Goal: Find contact information: Find contact information

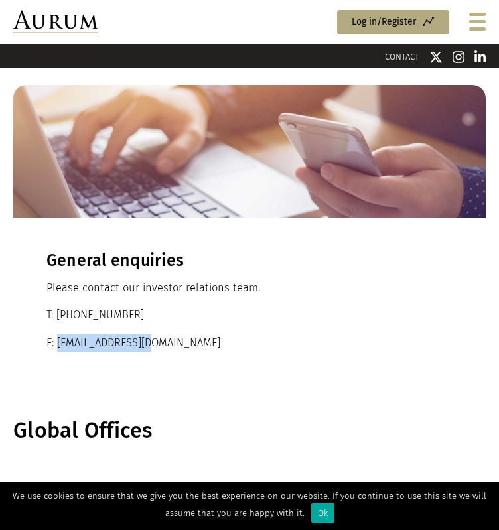
drag, startPoint x: 159, startPoint y: 344, endPoint x: 56, endPoint y: 342, distance: 103.5
click at [56, 342] on p "E: ir@aurumfunds.com" at bounding box center [249, 342] width 406 height 17
copy p "ir@aurumfunds.com"
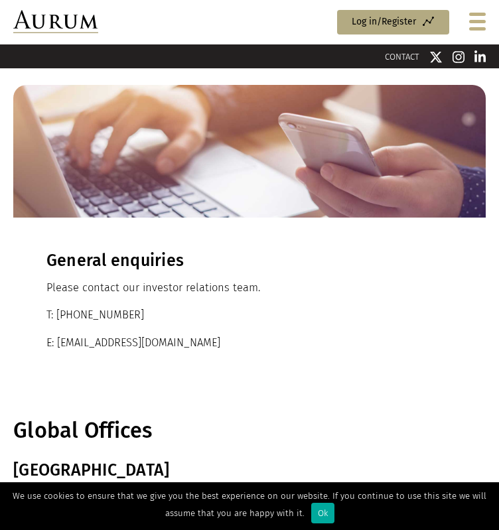
click at [63, 34] on div "Menu Access Funds Log in/Register" at bounding box center [249, 22] width 499 height 44
click at [69, 34] on div "Menu Access Funds Log in/Register" at bounding box center [249, 22] width 499 height 44
click at [62, 20] on img at bounding box center [55, 21] width 85 height 23
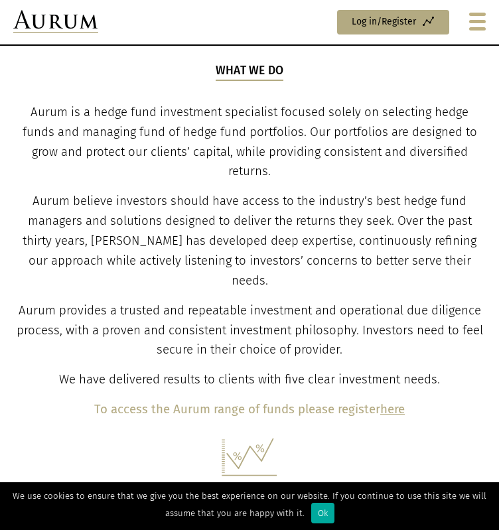
scroll to position [713, 0]
